Goal: Task Accomplishment & Management: Complete application form

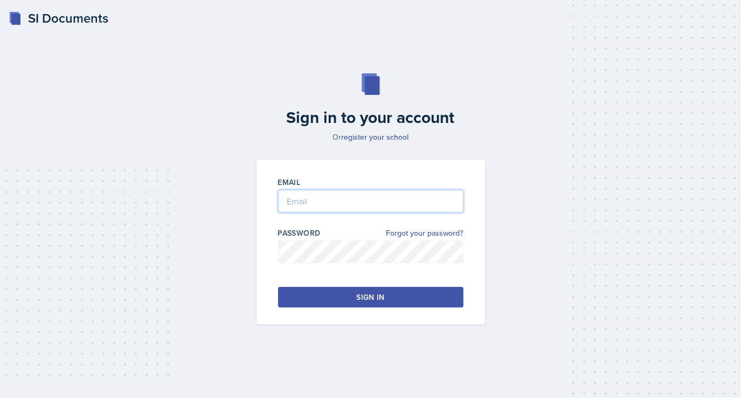
type input "[EMAIL_ADDRESS][DOMAIN_NAME]"
click at [322, 194] on input "[EMAIL_ADDRESS][DOMAIN_NAME]" at bounding box center [370, 201] width 185 height 23
click at [240, 348] on div "Sign in to your account Or register your school Email [EMAIL_ADDRESS][DOMAIN_NA…" at bounding box center [370, 199] width 707 height 320
click at [318, 300] on button "Sign in" at bounding box center [370, 297] width 185 height 20
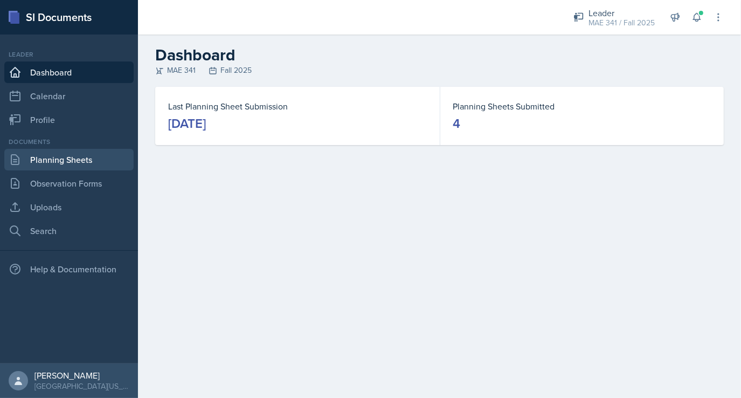
click at [68, 162] on link "Planning Sheets" at bounding box center [68, 160] width 129 height 22
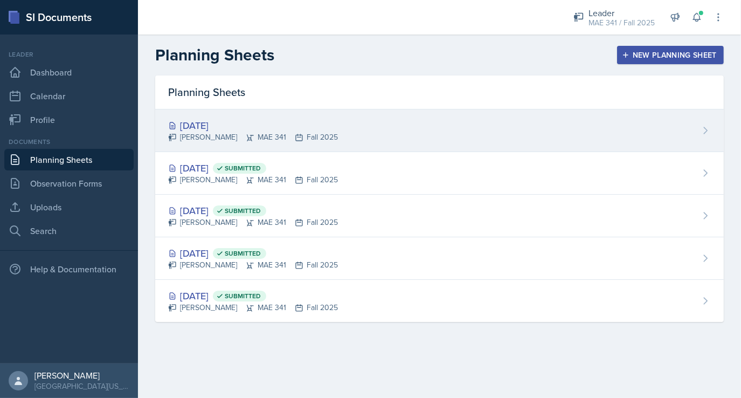
click at [326, 127] on div "[DATE]" at bounding box center [253, 125] width 170 height 15
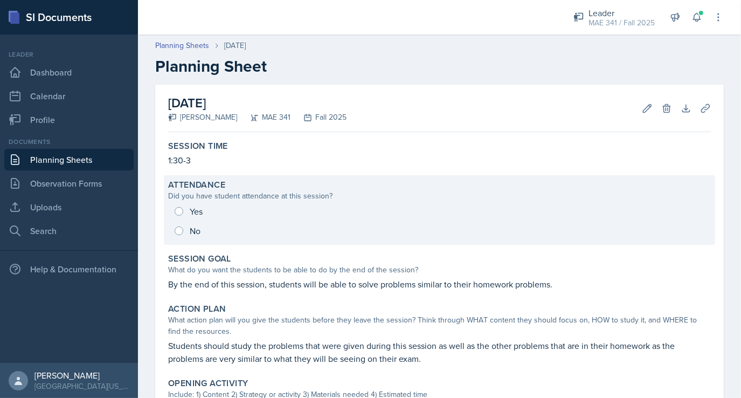
click at [182, 213] on div "Yes No" at bounding box center [439, 221] width 543 height 39
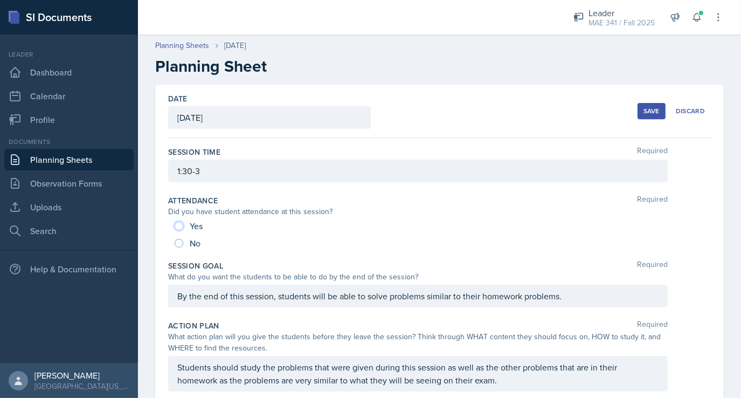
click at [181, 224] on input "Yes" at bounding box center [179, 226] width 9 height 9
radio input "true"
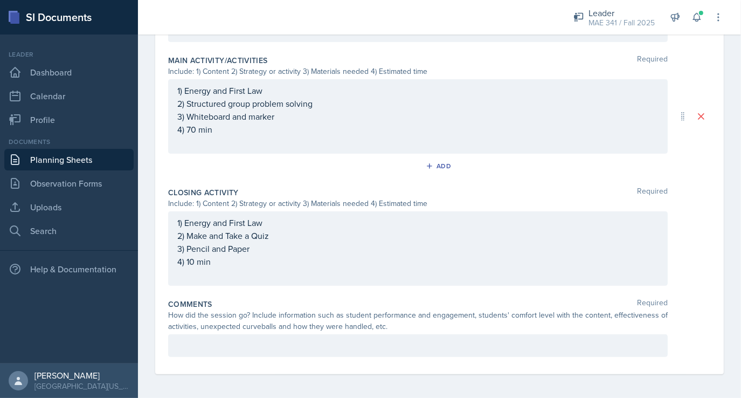
scroll to position [480, 0]
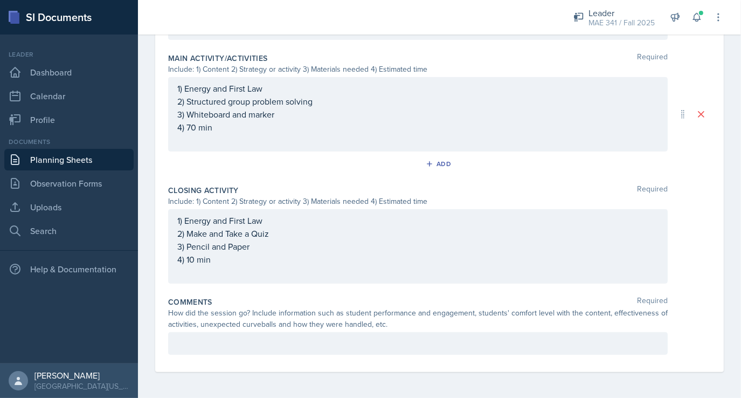
click at [219, 338] on p at bounding box center [417, 343] width 481 height 13
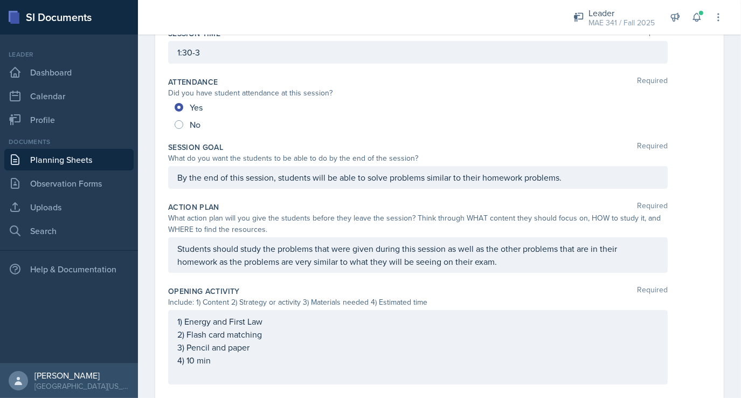
scroll to position [0, 0]
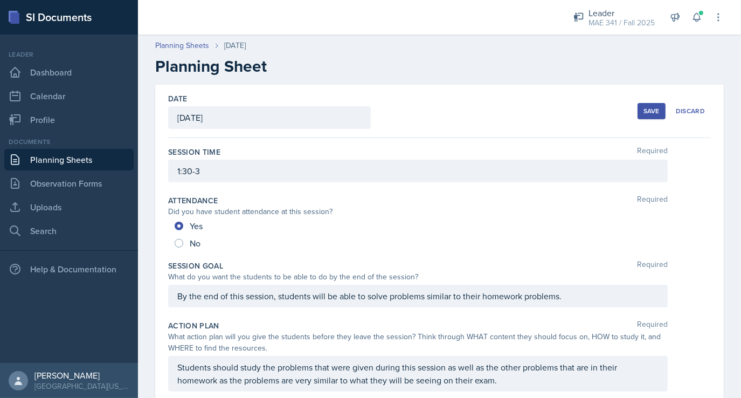
click at [644, 107] on div "Save" at bounding box center [652, 111] width 16 height 9
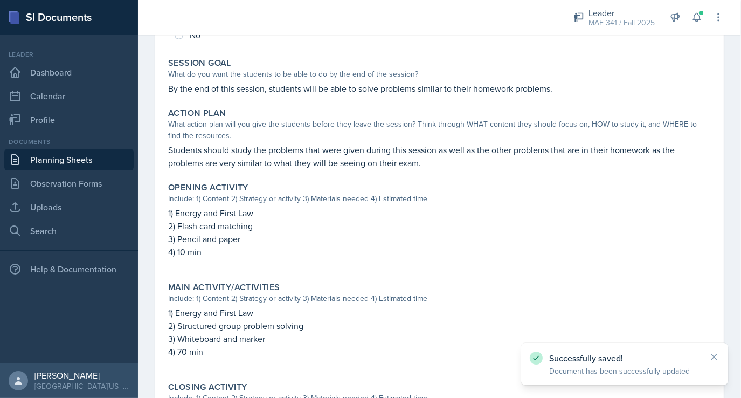
scroll to position [414, 0]
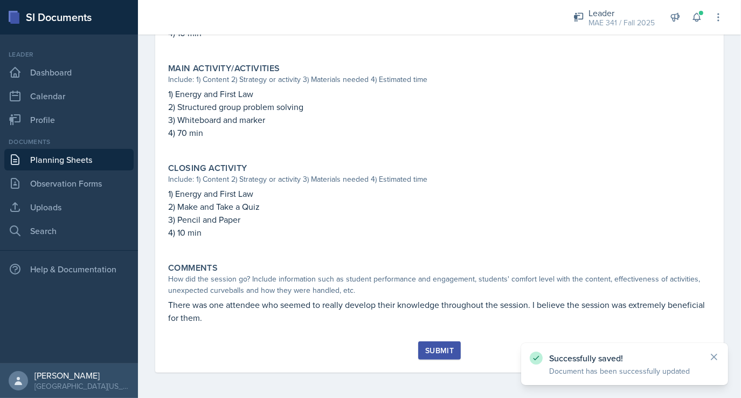
click at [436, 350] on div "Submit" at bounding box center [439, 350] width 29 height 9
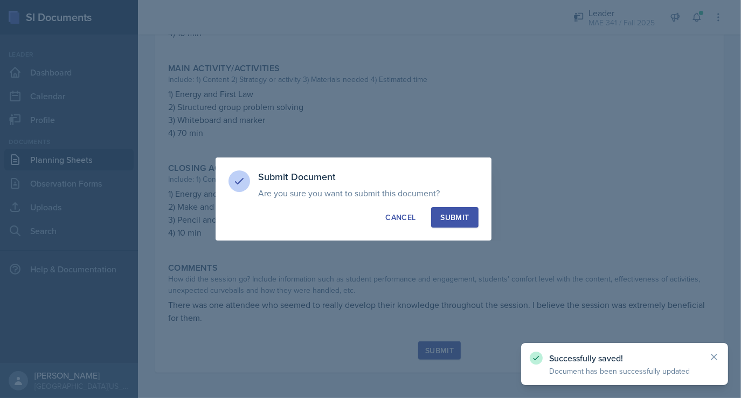
click at [463, 219] on div "Submit" at bounding box center [454, 217] width 29 height 11
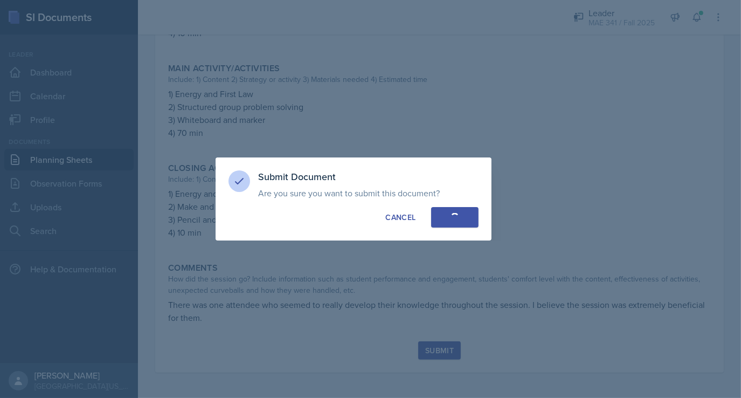
radio input "true"
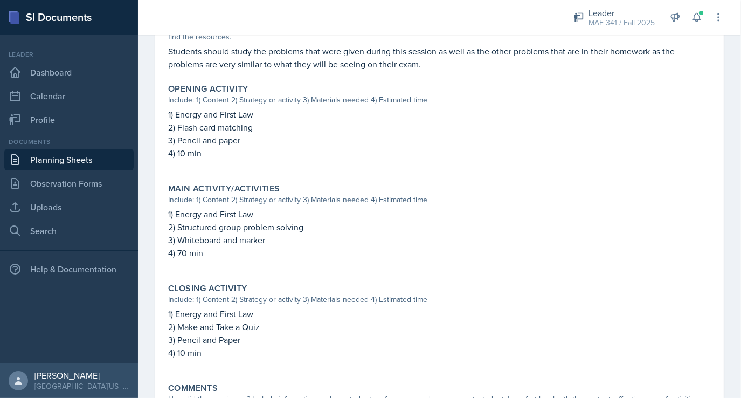
scroll to position [0, 0]
